Goal: Information Seeking & Learning: Learn about a topic

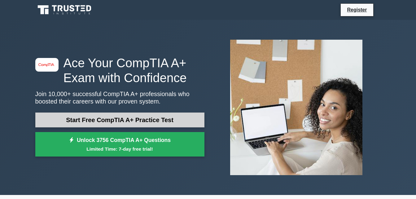
click at [131, 121] on link "Start Free CompTIA A+ Practice Test" at bounding box center [119, 120] width 169 height 15
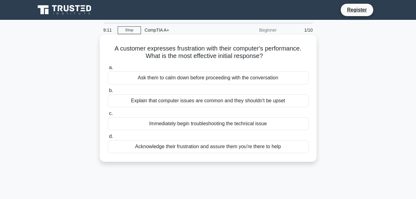
click at [167, 124] on div "Immediately begin troubleshooting the technical issue" at bounding box center [208, 123] width 201 height 13
click at [108, 116] on input "c. Immediately begin troubleshooting the technical issue" at bounding box center [108, 114] width 0 height 4
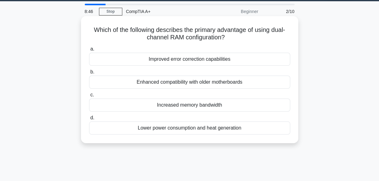
scroll to position [28, 0]
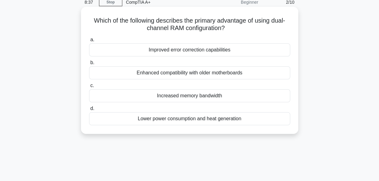
click at [191, 96] on div "Increased memory bandwidth" at bounding box center [189, 95] width 201 height 13
click at [89, 88] on input "c. Increased memory bandwidth" at bounding box center [89, 86] width 0 height 4
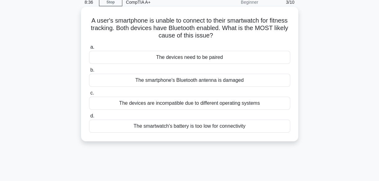
scroll to position [0, 0]
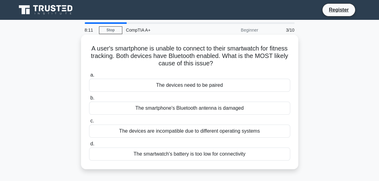
click at [233, 86] on div "The devices need to be paired" at bounding box center [189, 85] width 201 height 13
click at [89, 77] on input "a. The devices need to be paired" at bounding box center [89, 75] width 0 height 4
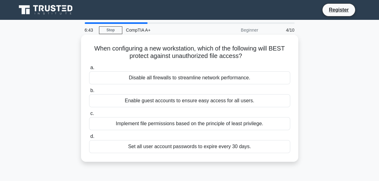
click at [180, 126] on div "Implement file permissions based on the principle of least privilege." at bounding box center [189, 123] width 201 height 13
drag, startPoint x: 180, startPoint y: 126, endPoint x: 140, endPoint y: 104, distance: 45.5
click at [140, 104] on div "Enable guest accounts to ensure easy access for all users." at bounding box center [189, 100] width 201 height 13
click at [89, 93] on input "b. Enable guest accounts to ensure easy access for all users." at bounding box center [89, 91] width 0 height 4
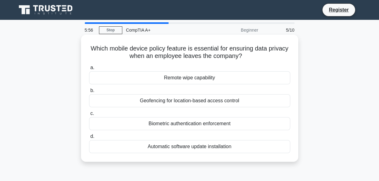
click at [193, 122] on div "Biometric authentication enforcement" at bounding box center [189, 123] width 201 height 13
click at [89, 116] on input "c. Biometric authentication enforcement" at bounding box center [89, 114] width 0 height 4
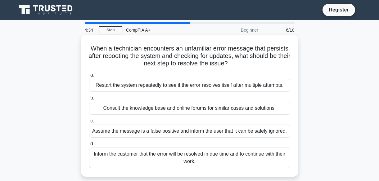
click at [210, 109] on div "Consult the knowledge base and online forums for similar cases and solutions." at bounding box center [189, 108] width 201 height 13
click at [89, 100] on input "b. Consult the knowledge base and online forums for similar cases and solutions." at bounding box center [89, 98] width 0 height 4
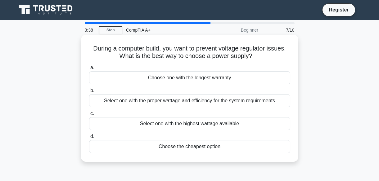
click at [261, 100] on div "Select one with the proper wattage and efficiency for the system requirements" at bounding box center [189, 100] width 201 height 13
click at [89, 93] on input "b. Select one with the proper wattage and efficiency for the system requirements" at bounding box center [89, 91] width 0 height 4
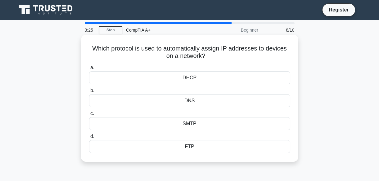
click at [196, 78] on div "DHCP" at bounding box center [189, 77] width 201 height 13
click at [89, 70] on input "a. DHCP" at bounding box center [89, 68] width 0 height 4
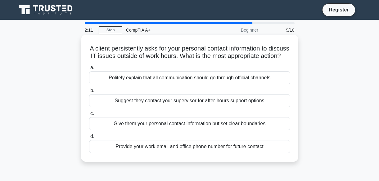
click at [189, 107] on div "Suggest they contact your supervisor for after-hours support options" at bounding box center [189, 100] width 201 height 13
click at [89, 93] on input "b. Suggest they contact your supervisor for after-hours support options" at bounding box center [89, 91] width 0 height 4
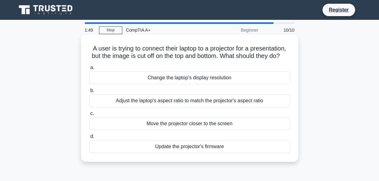
click at [223, 107] on div "Adjust the laptop's aspect ratio to match the projector's aspect ratio" at bounding box center [189, 100] width 201 height 13
click at [89, 93] on input "b. Adjust the laptop's aspect ratio to match the projector's aspect ratio" at bounding box center [89, 91] width 0 height 4
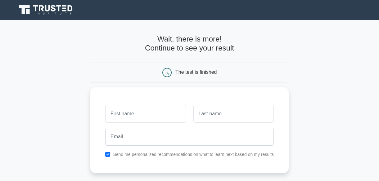
scroll to position [28, 0]
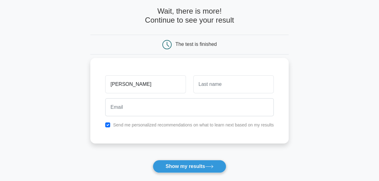
type input "[PERSON_NAME]"
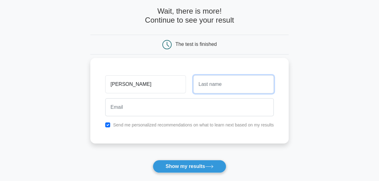
click at [247, 84] on input "text" at bounding box center [233, 84] width 80 height 18
type input "[PERSON_NAME]"
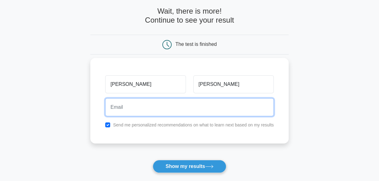
click at [155, 109] on input "email" at bounding box center [189, 107] width 168 height 18
type input "[EMAIL_ADDRESS][DOMAIN_NAME]"
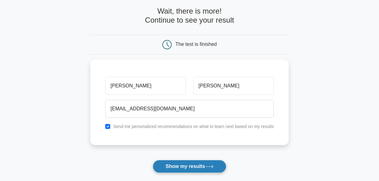
click at [187, 167] on button "Show my results" at bounding box center [189, 166] width 73 height 13
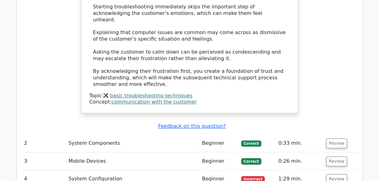
scroll to position [784, 0]
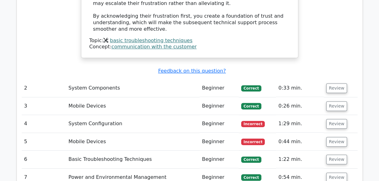
click at [24, 115] on td "4" at bounding box center [44, 124] width 44 height 18
drag, startPoint x: 114, startPoint y: 101, endPoint x: 148, endPoint y: 100, distance: 33.5
click at [115, 115] on td "System Configuration" at bounding box center [132, 124] width 133 height 18
drag, startPoint x: 185, startPoint y: 99, endPoint x: 200, endPoint y: 96, distance: 15.1
click at [186, 115] on td "System Configuration" at bounding box center [132, 124] width 133 height 18
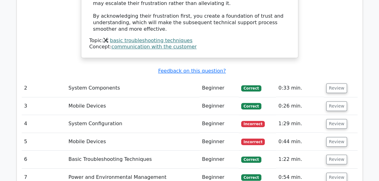
click at [210, 115] on td "Beginner" at bounding box center [218, 124] width 39 height 18
click at [326, 115] on td "Review" at bounding box center [340, 124] width 34 height 18
click at [329, 119] on button "Review" at bounding box center [336, 124] width 21 height 10
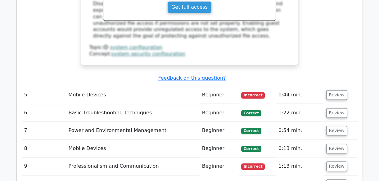
scroll to position [1111, 0]
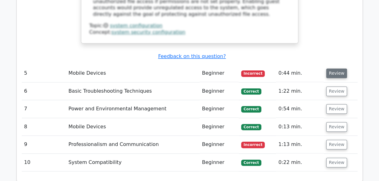
click at [335, 69] on button "Review" at bounding box center [336, 74] width 21 height 10
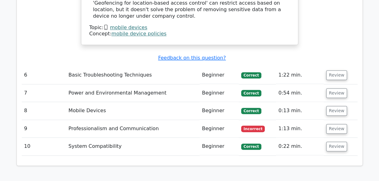
scroll to position [1442, 0]
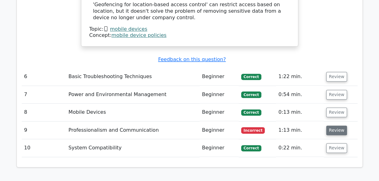
click at [337, 126] on button "Review" at bounding box center [336, 131] width 21 height 10
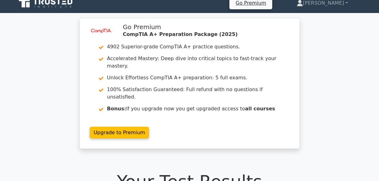
scroll to position [0, 0]
